Goal: Navigation & Orientation: Find specific page/section

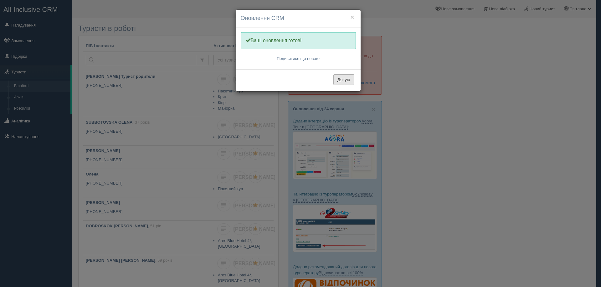
click at [343, 78] on button "Дякую" at bounding box center [343, 79] width 21 height 11
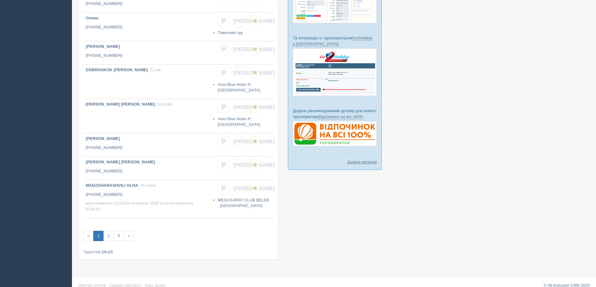
scroll to position [125, 0]
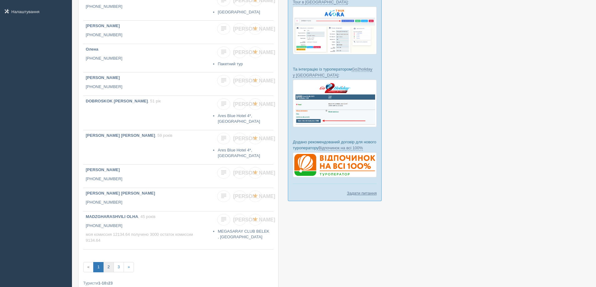
click at [109, 267] on link "2" at bounding box center [108, 267] width 10 height 10
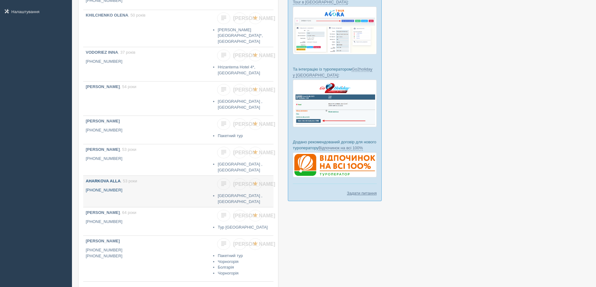
scroll to position [187, 0]
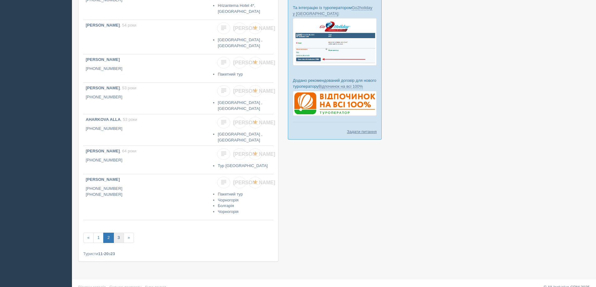
click at [119, 233] on link "3" at bounding box center [119, 238] width 10 height 10
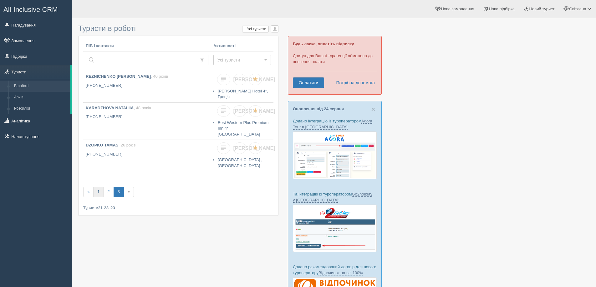
click at [99, 187] on link "1" at bounding box center [98, 192] width 10 height 10
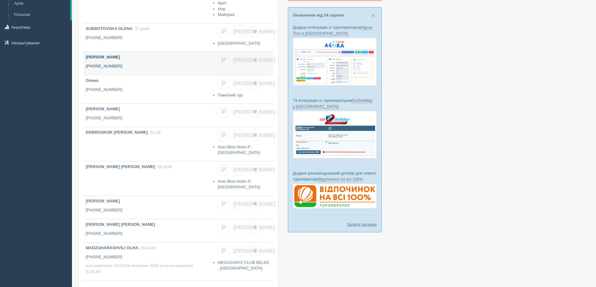
scroll to position [125, 0]
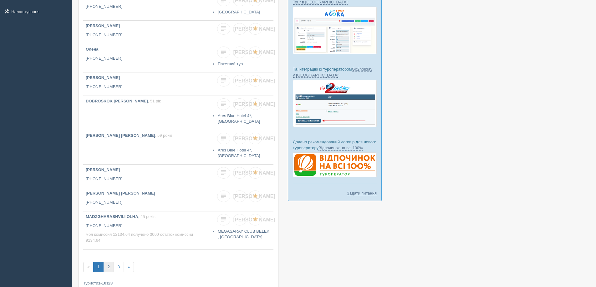
click at [106, 269] on link "2" at bounding box center [108, 267] width 10 height 10
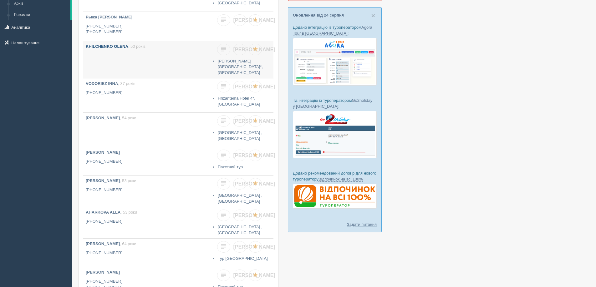
scroll to position [156, 0]
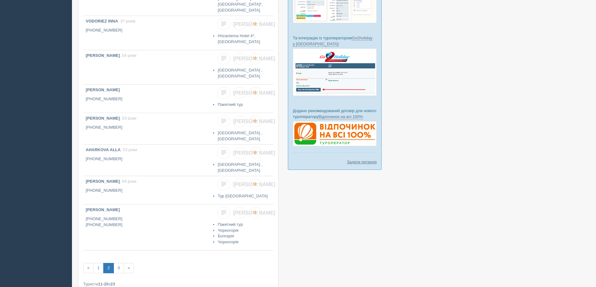
click at [438, 191] on div at bounding box center [333, 82] width 511 height 434
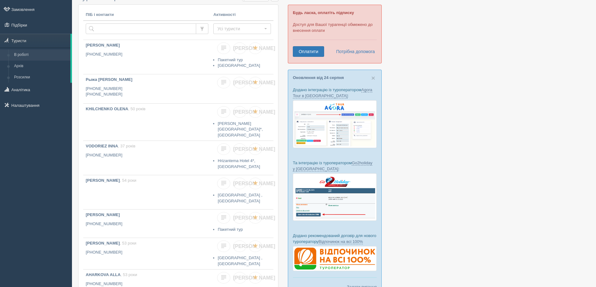
scroll to position [0, 0]
